Goal: Transaction & Acquisition: Purchase product/service

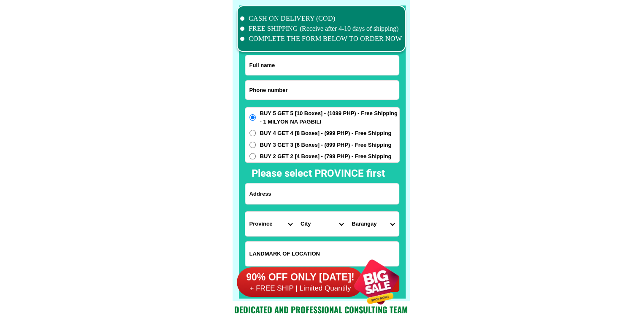
scroll to position [6560, 0]
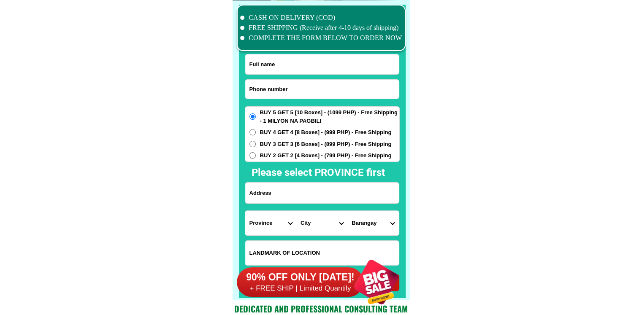
click at [305, 90] on input "Input phone_number" at bounding box center [322, 89] width 154 height 19
paste input "09853673252"
type input "09853673252"
drag, startPoint x: 331, startPoint y: 71, endPoint x: 349, endPoint y: 13, distance: 61.1
click at [331, 71] on input "Input full_name" at bounding box center [322, 64] width 154 height 20
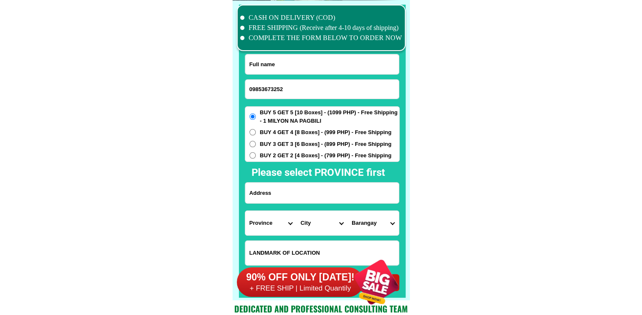
paste input "Rosalie Antonio"
type input "Rosalie Antonio"
click at [310, 156] on span "BUY 2 GET 2 [4 Boxes] - (799 PHP) - Free Shipping" at bounding box center [326, 156] width 132 height 8
click at [256, 156] on input "BUY 2 GET 2 [4 Boxes] - (799 PHP) - Free Shipping" at bounding box center [252, 155] width 6 height 6
radio input "true"
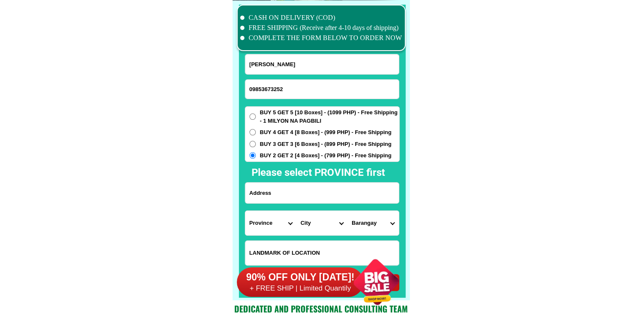
click at [305, 195] on input "Input address" at bounding box center [322, 193] width 154 height 21
paste input "cada balili mankayan benguet,"
type input "cada balili mankayan benguet,"
click at [274, 222] on select "Province [GEOGRAPHIC_DATA] [GEOGRAPHIC_DATA][PERSON_NAME][GEOGRAPHIC_DATA][GEOG…" at bounding box center [270, 223] width 51 height 24
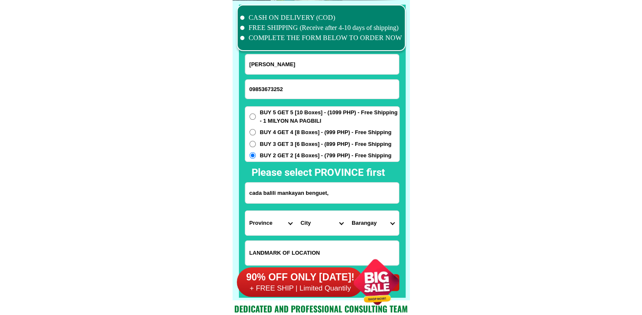
select select "63_695"
drag, startPoint x: 539, startPoint y: 226, endPoint x: 520, endPoint y: 230, distance: 19.0
click at [327, 227] on select "City Atok Baguio-city Bakun Bokod Buguias Itogon Kabayan Kapangan Kibungan La-t…" at bounding box center [321, 223] width 51 height 24
select select "63_6953565"
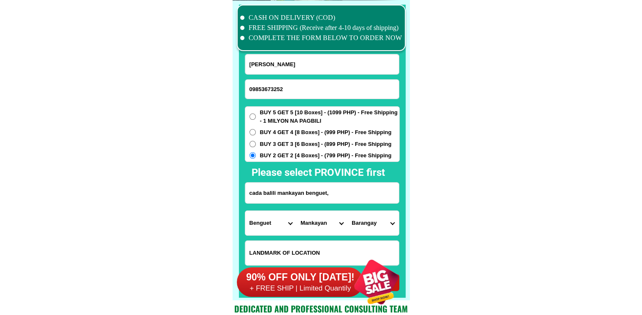
drag, startPoint x: 432, startPoint y: 227, endPoint x: 420, endPoint y: 227, distance: 11.8
click at [356, 221] on select "Barangay Balili Bedbed Bulalacao Cabiten Colalo Guinaoang Paco Palasaan Poblaci…" at bounding box center [372, 223] width 51 height 24
select select "63_69535657233"
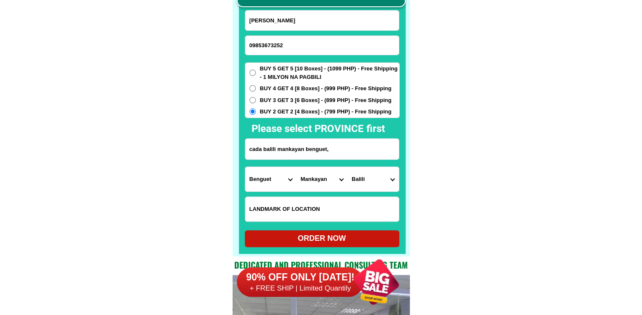
scroll to position [6645, 0]
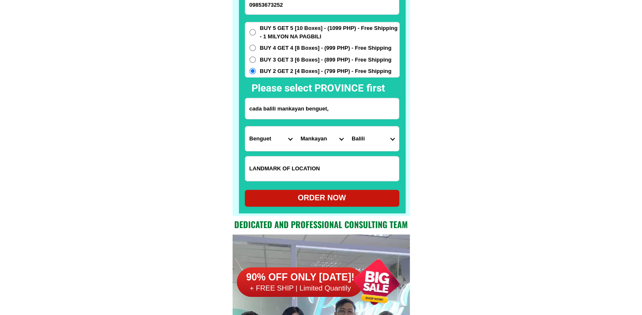
click at [326, 192] on div "ORDER NOW" at bounding box center [322, 198] width 154 height 17
type input "cada balili mankayan benguet,"
radio input "true"
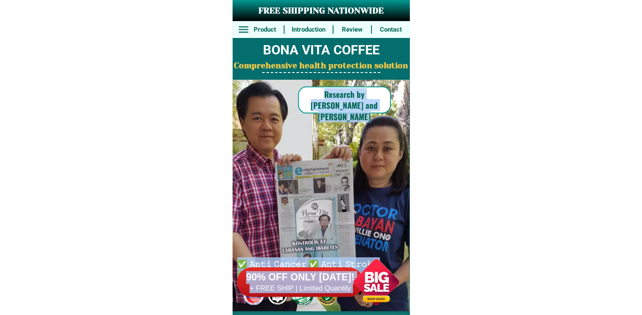
click at [370, 272] on div at bounding box center [376, 282] width 66 height 66
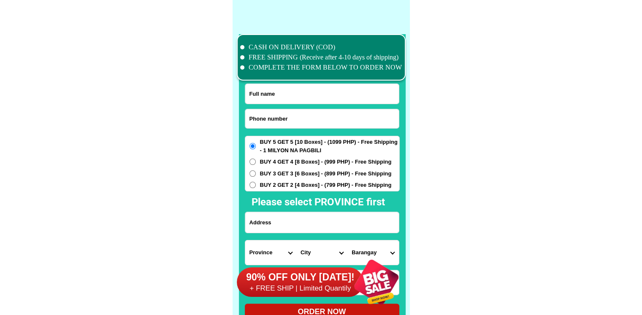
scroll to position [6560, 0]
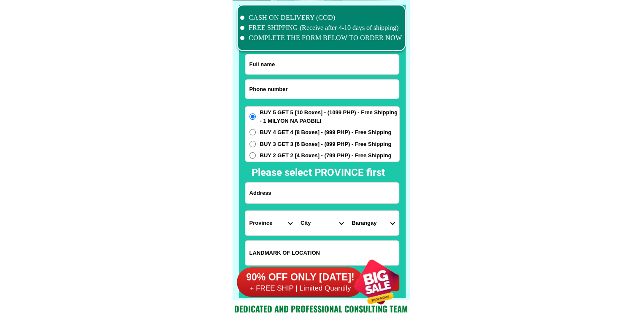
click at [295, 87] on input "Input phone_number" at bounding box center [322, 89] width 154 height 19
paste input "09704615589"
type input "09704615589"
click at [293, 63] on input "Input full_name" at bounding box center [322, 64] width 154 height 20
paste input "[PERSON_NAME]"
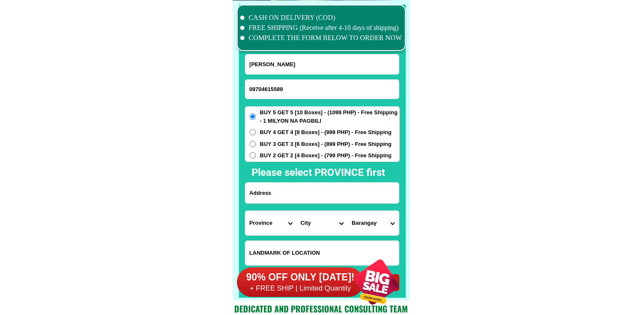
type input "[PERSON_NAME]"
click at [283, 192] on input "Input address" at bounding box center [322, 193] width 154 height 21
paste input "from purok 4 east pias comp 7 [GEOGRAPHIC_DATA]"
type input "from purok 4 east pias comp 7 [GEOGRAPHIC_DATA]"
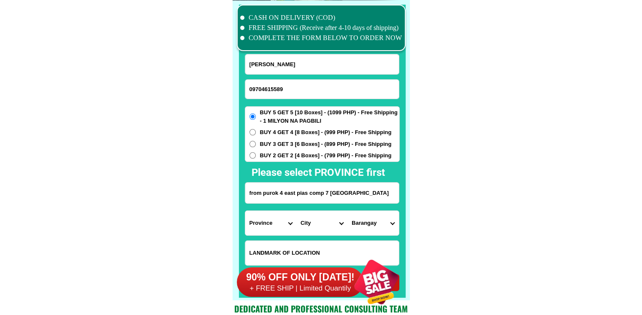
click at [260, 235] on select "Province [GEOGRAPHIC_DATA] [GEOGRAPHIC_DATA][PERSON_NAME][GEOGRAPHIC_DATA][GEOG…" at bounding box center [270, 223] width 51 height 24
click at [360, 196] on input "from purok 4 east pias comp 7 [GEOGRAPHIC_DATA]" at bounding box center [322, 193] width 154 height 21
drag, startPoint x: 360, startPoint y: 196, endPoint x: 225, endPoint y: 197, distance: 134.2
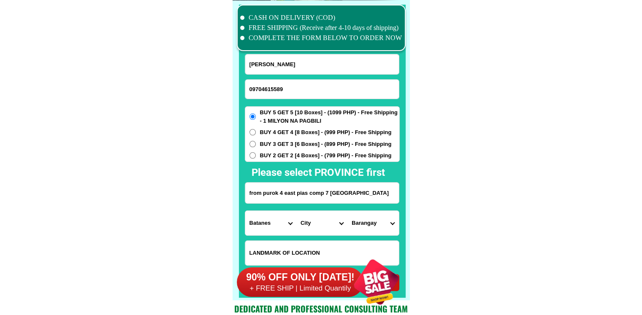
drag, startPoint x: 252, startPoint y: 233, endPoint x: 256, endPoint y: 227, distance: 6.8
click at [252, 233] on select "Province [GEOGRAPHIC_DATA] [GEOGRAPHIC_DATA][PERSON_NAME][GEOGRAPHIC_DATA][GEOG…" at bounding box center [270, 223] width 51 height 24
select select "63_695"
click at [302, 228] on select "City [PERSON_NAME]" at bounding box center [321, 223] width 51 height 24
select select "63_6951986"
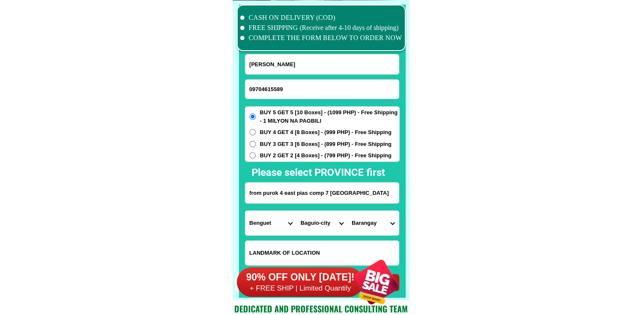
click at [359, 225] on select "[GEOGRAPHIC_DATA][PERSON_NAME][GEOGRAPHIC_DATA][GEOGRAPHIC_DATA] ([GEOGRAPHIC_D…" at bounding box center [372, 223] width 51 height 24
click at [359, 224] on select "[GEOGRAPHIC_DATA][PERSON_NAME][GEOGRAPHIC_DATA][GEOGRAPHIC_DATA] ([GEOGRAPHIC_D…" at bounding box center [372, 223] width 51 height 24
select select "63_695198616456"
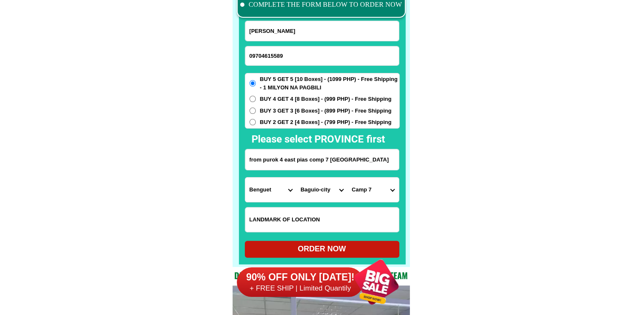
scroll to position [6602, 0]
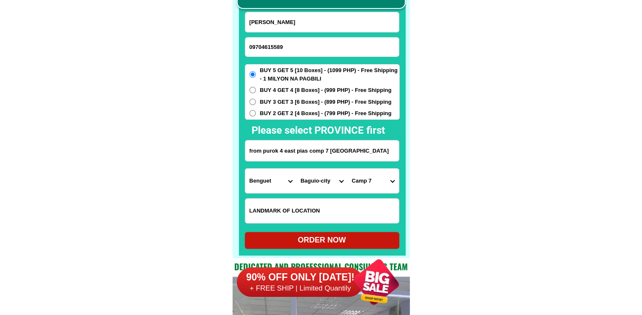
click at [357, 236] on div "ORDER NOW" at bounding box center [322, 240] width 154 height 11
radio input "true"
